Goal: Task Accomplishment & Management: Use online tool/utility

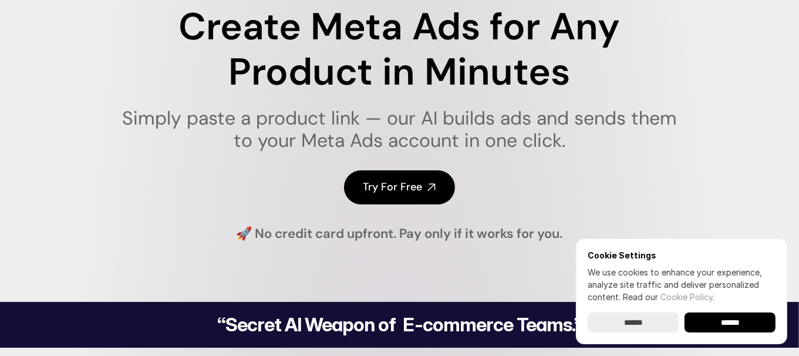
scroll to position [176, 0]
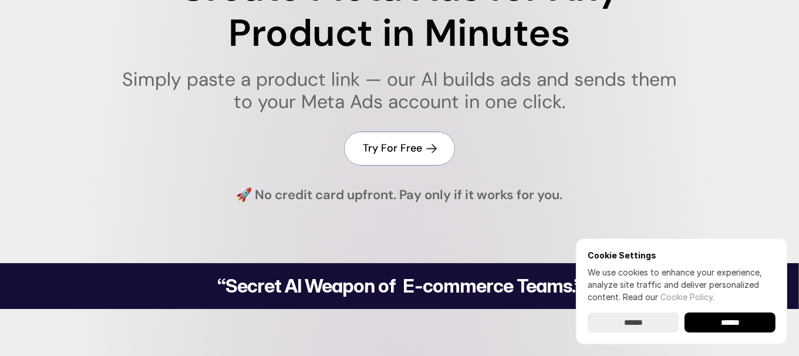
click at [415, 155] on h4 "Try For Free" at bounding box center [392, 148] width 59 height 15
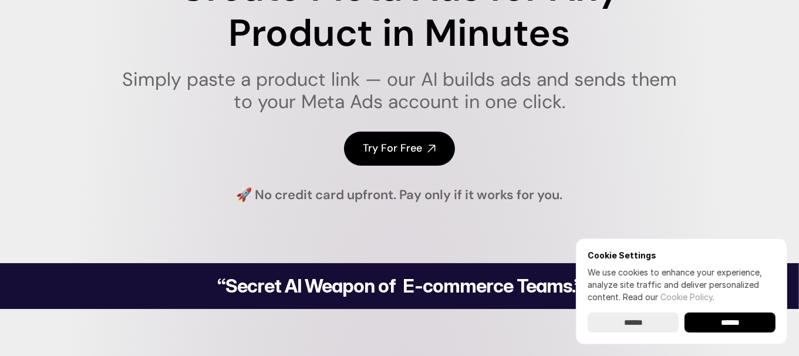
scroll to position [0, 0]
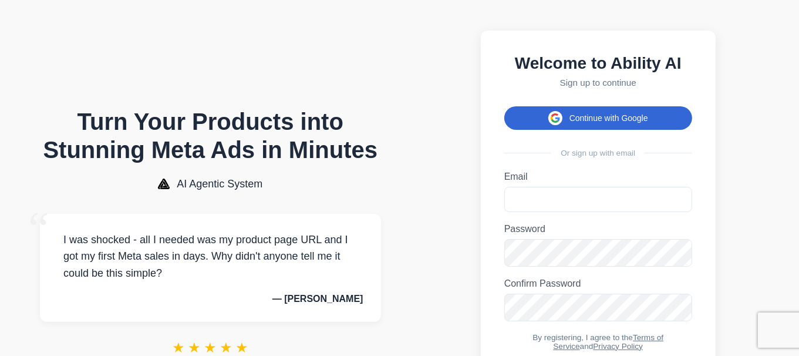
click at [581, 126] on button "Continue with Google" at bounding box center [598, 117] width 188 height 23
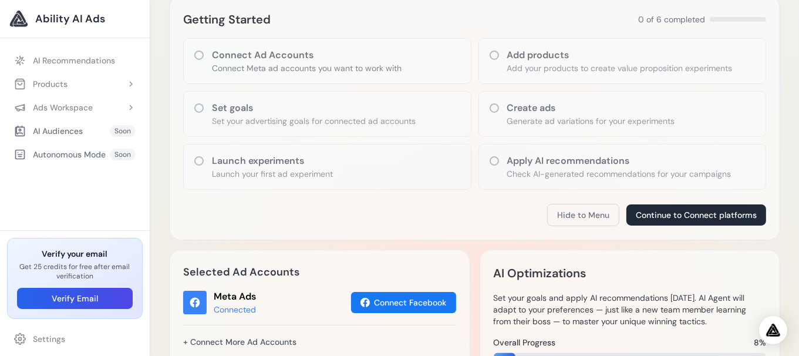
scroll to position [176, 0]
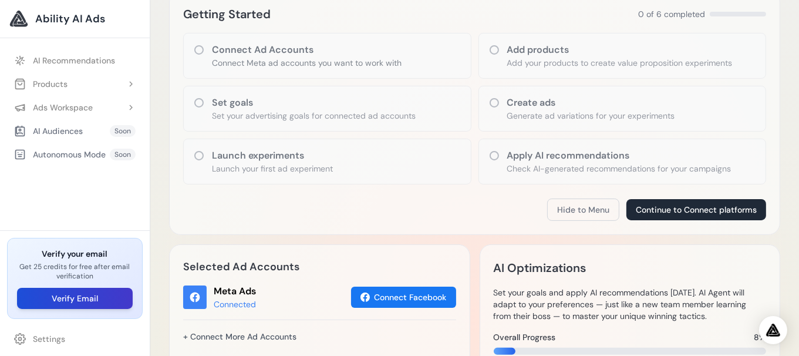
click at [102, 300] on button "Verify Email" at bounding box center [75, 298] width 116 height 21
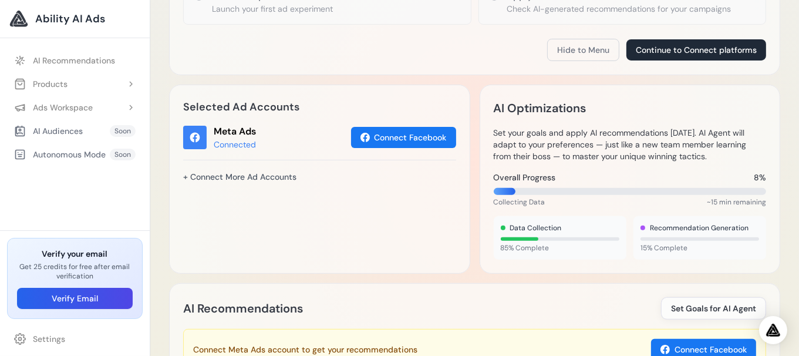
scroll to position [352, 0]
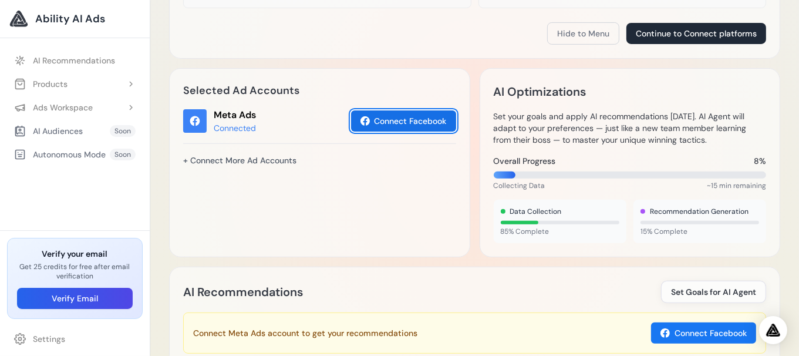
click at [407, 119] on button "Connect Facebook" at bounding box center [403, 120] width 105 height 21
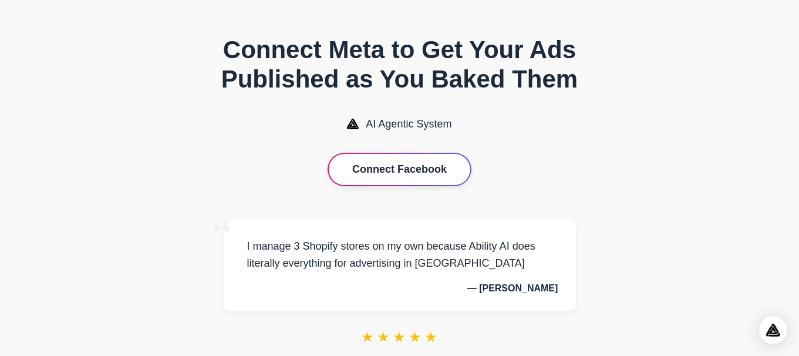
click at [415, 172] on button "Connect Facebook" at bounding box center [400, 169] width 142 height 31
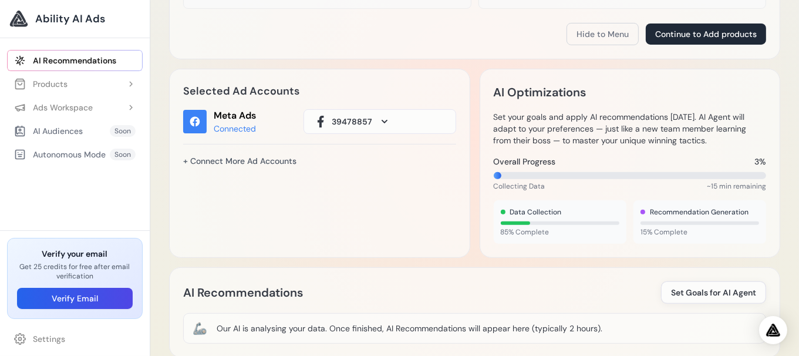
scroll to position [352, 0]
click at [391, 120] on button "39478857" at bounding box center [380, 121] width 153 height 25
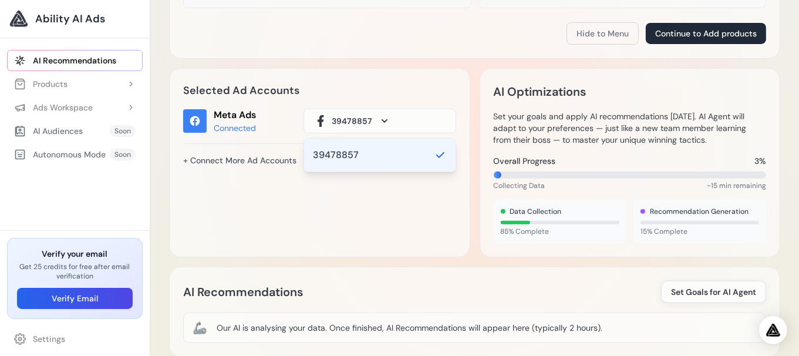
click at [389, 79] on div "Selected Ad Accounts Meta Ads Connected 39478857 39478857 + Connect More Ad Acc…" at bounding box center [319, 162] width 301 height 189
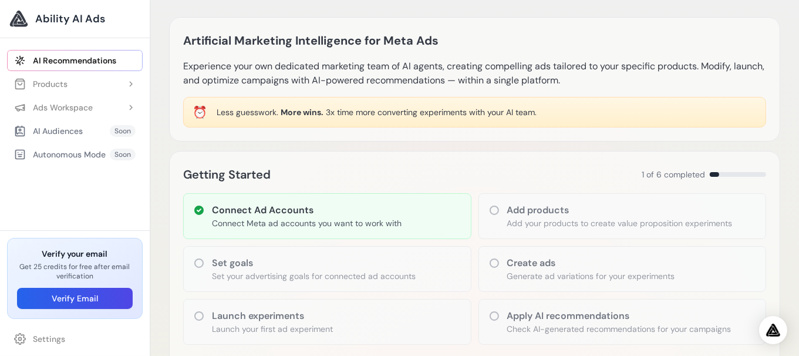
scroll to position [0, 0]
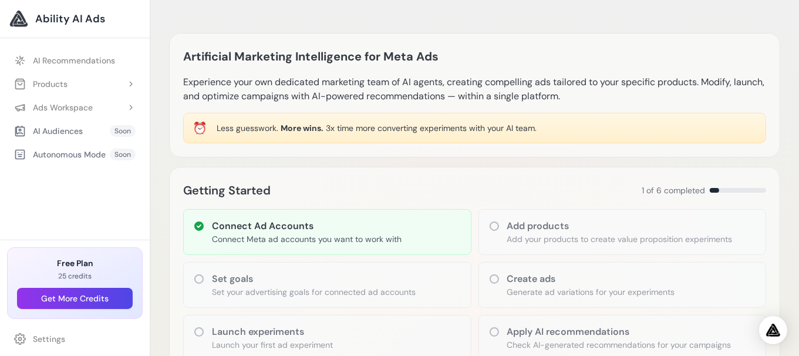
scroll to position [59, 0]
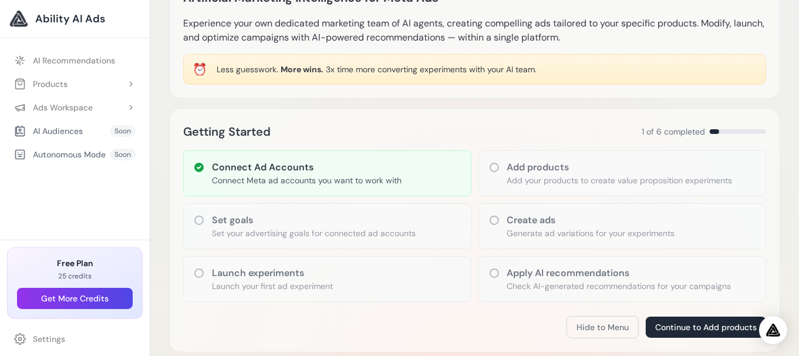
click at [565, 167] on h3 "Add products" at bounding box center [620, 167] width 226 height 14
